Goal: Information Seeking & Learning: Understand process/instructions

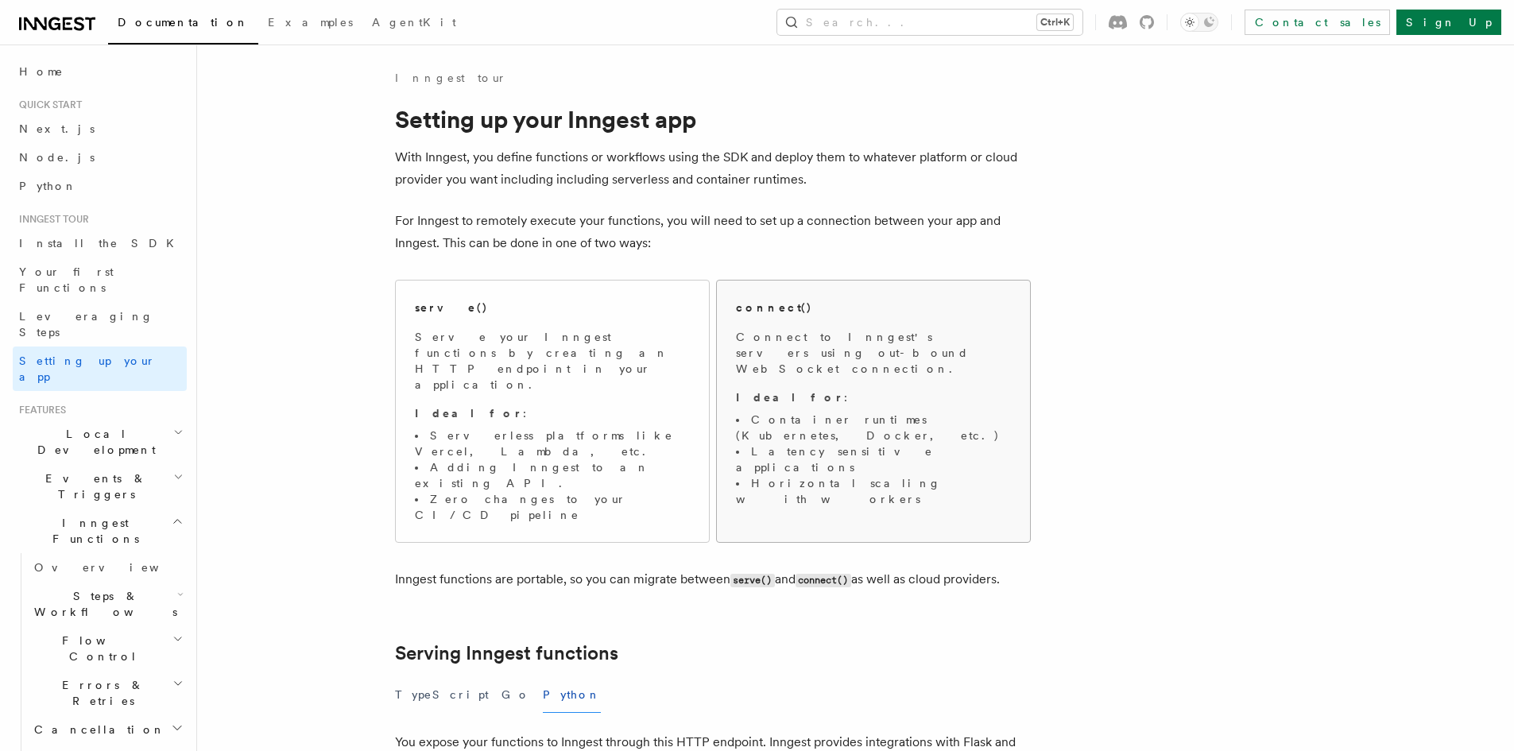
click at [842, 330] on p "Connect to Inngest's servers using out-bound WebSocket connection." at bounding box center [873, 353] width 275 height 48
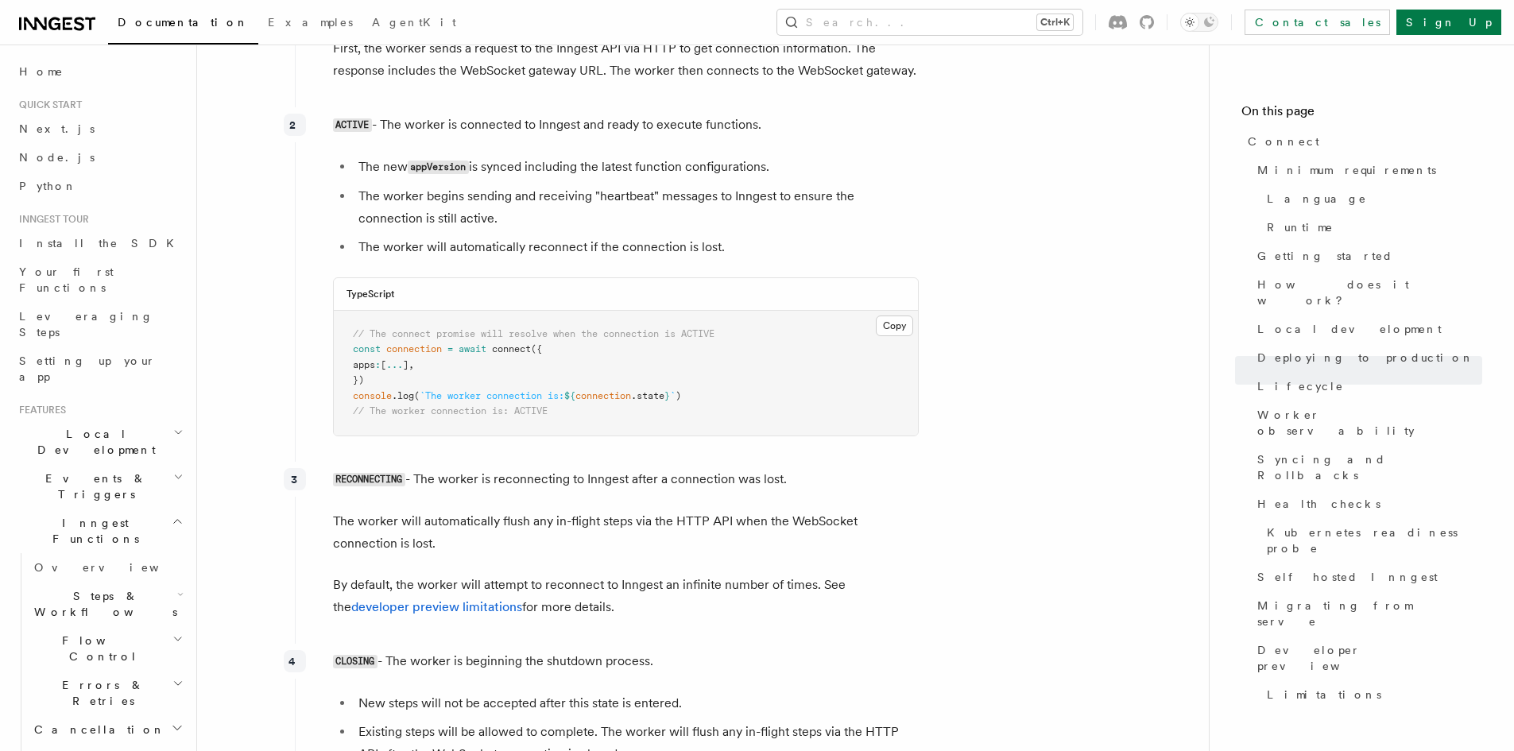
scroll to position [3656, 0]
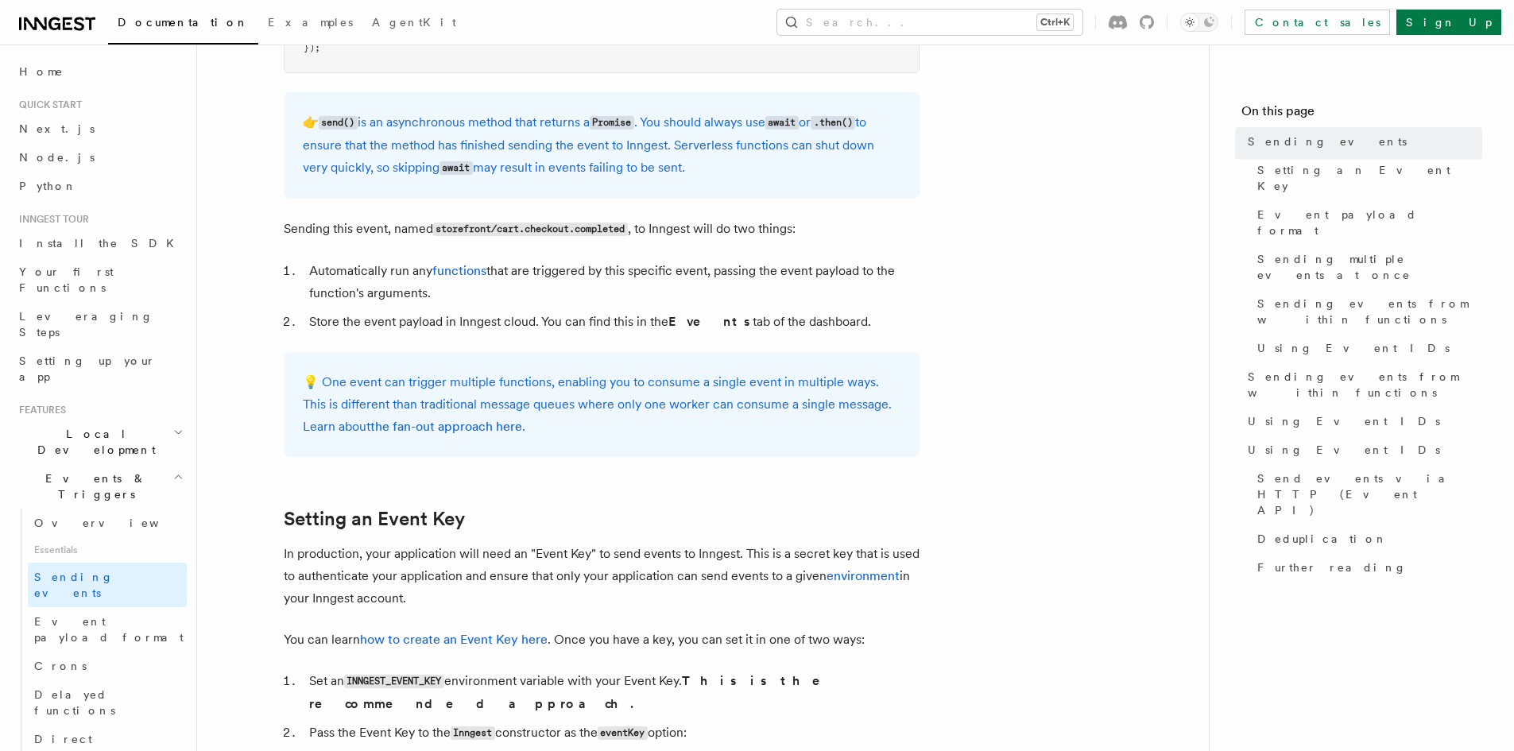
scroll to position [795, 0]
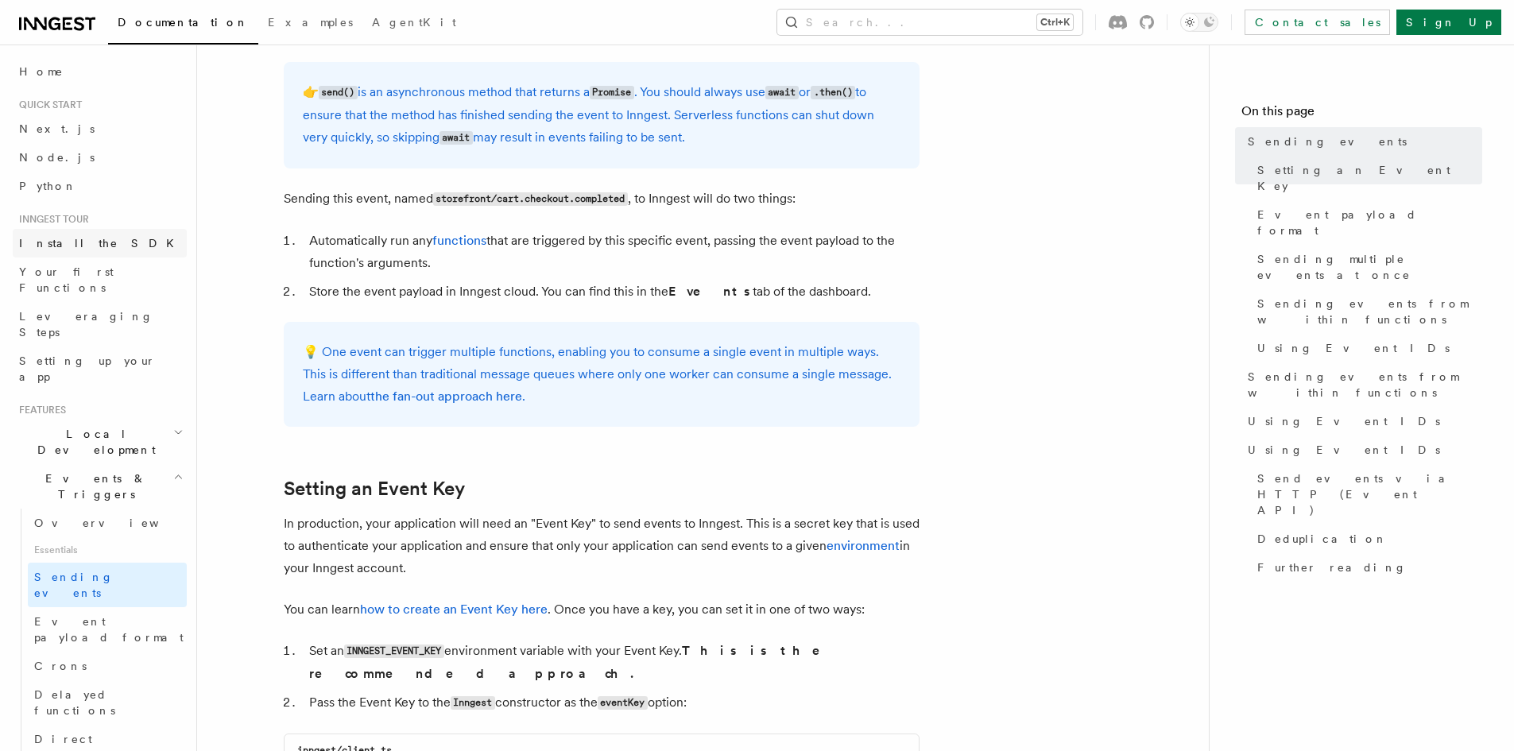
click at [102, 255] on link "Install the SDK" at bounding box center [100, 243] width 174 height 29
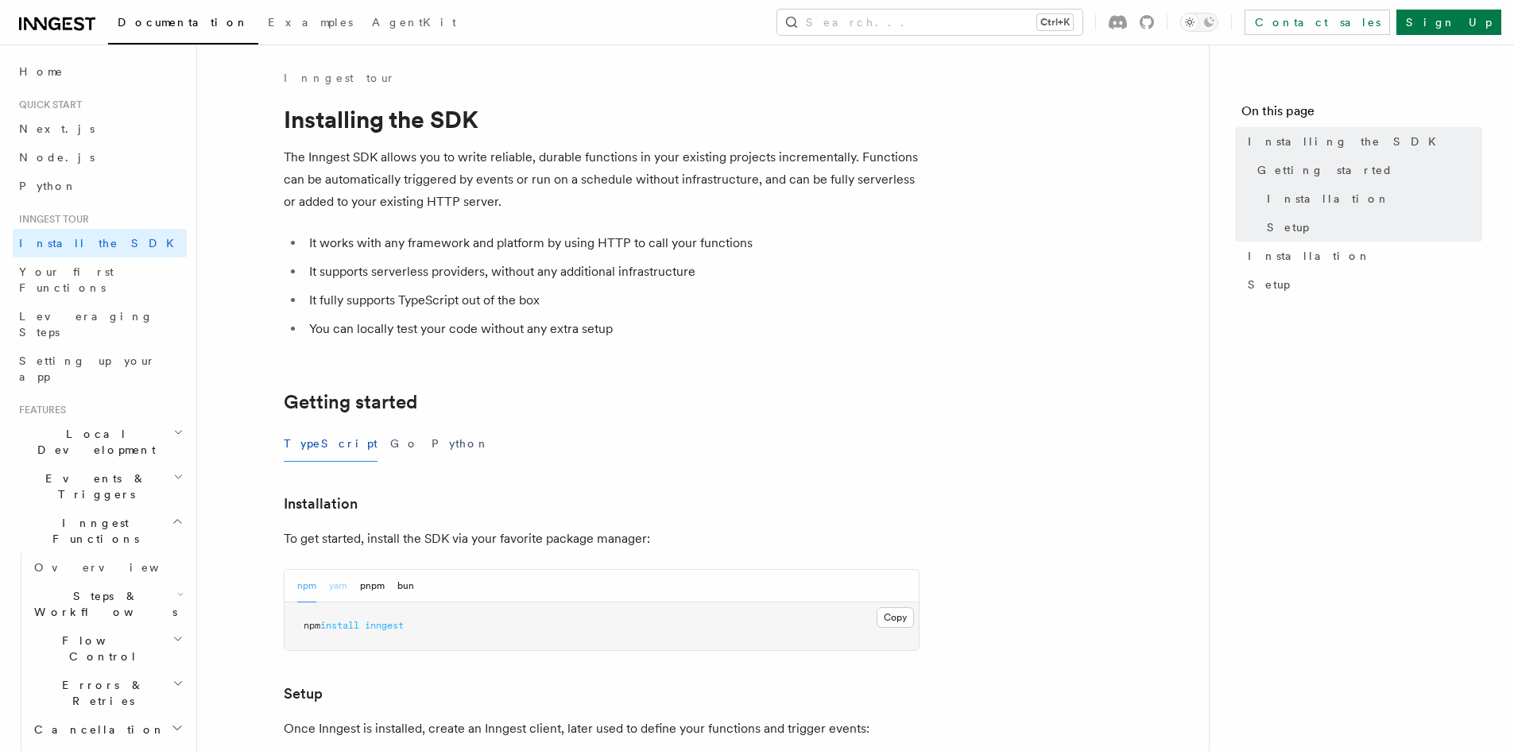
click at [333, 586] on button "yarn" at bounding box center [338, 586] width 18 height 33
click at [385, 589] on button "pnpm" at bounding box center [372, 586] width 25 height 33
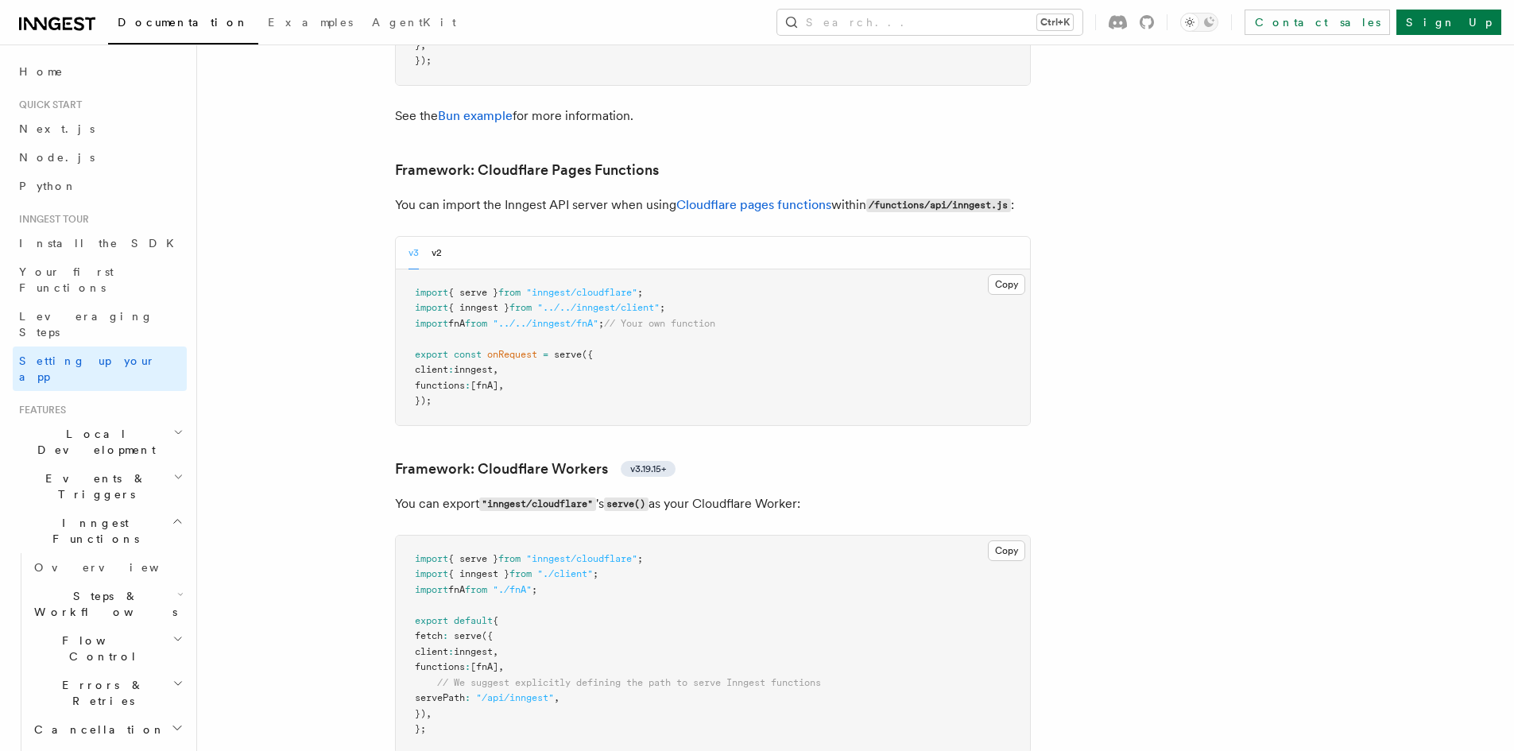
scroll to position [2453, 0]
